Goal: Task Accomplishment & Management: Use online tool/utility

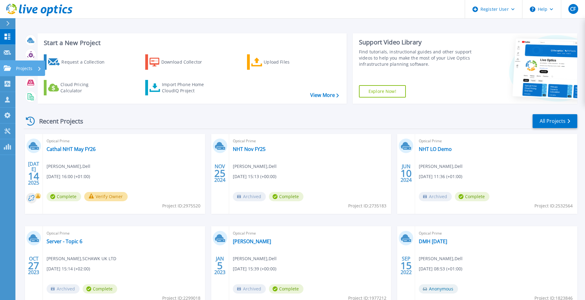
click at [14, 71] on link "Projects Projects" at bounding box center [7, 68] width 15 height 16
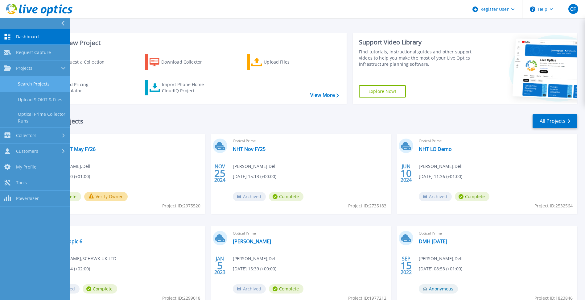
click at [23, 82] on link "Search Projects" at bounding box center [35, 84] width 70 height 16
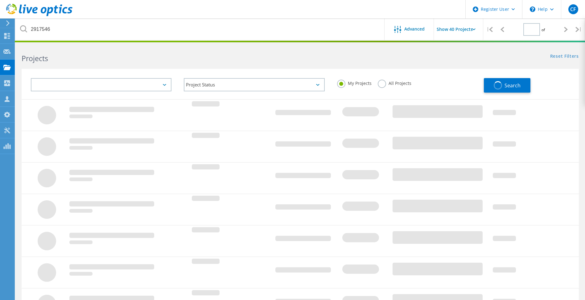
type input "1"
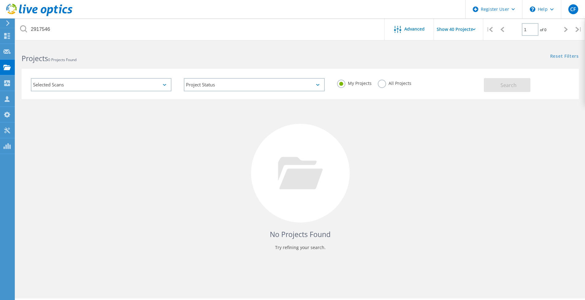
click at [380, 83] on label "All Projects" at bounding box center [395, 83] width 34 height 6
click at [0, 0] on input "All Projects" at bounding box center [0, 0] width 0 height 0
click at [516, 91] on button "Search" at bounding box center [507, 85] width 47 height 14
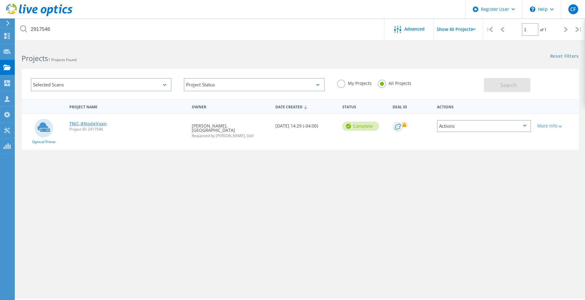
click at [84, 126] on link "TMC-8NodeVsan" at bounding box center [88, 124] width 38 height 4
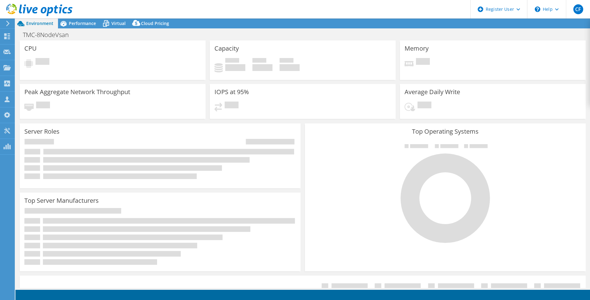
select select "USD"
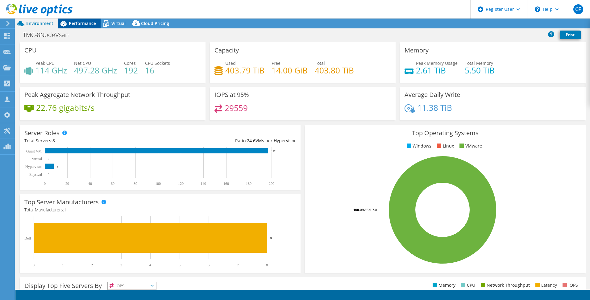
click at [77, 20] on span "Performance" at bounding box center [82, 23] width 27 height 6
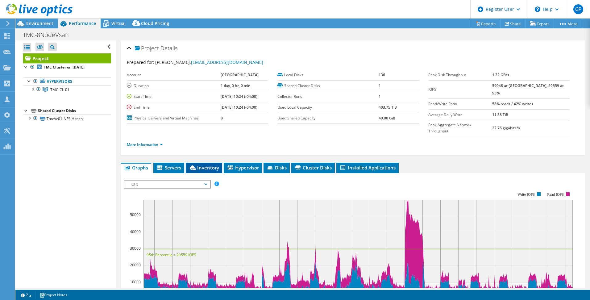
click at [210, 163] on li "Inventory" at bounding box center [204, 168] width 36 height 10
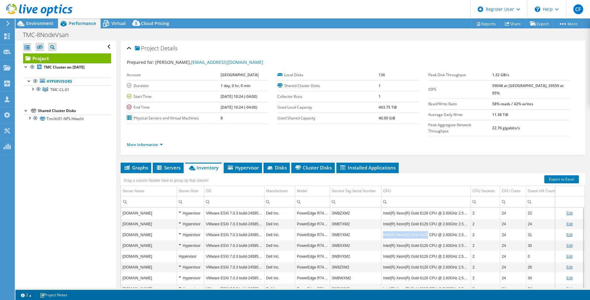
drag, startPoint x: 426, startPoint y: 223, endPoint x: 383, endPoint y: 226, distance: 43.6
click at [383, 229] on td "Intel(R) Xeon(R) Gold 6126 CPU @ 2.60GHz 2.59 GHz" at bounding box center [426, 234] width 90 height 11
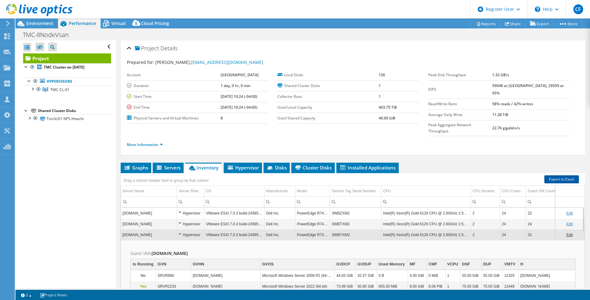
click at [555, 175] on link "Export to Excel" at bounding box center [561, 179] width 35 height 8
